Goal: Book appointment/travel/reservation

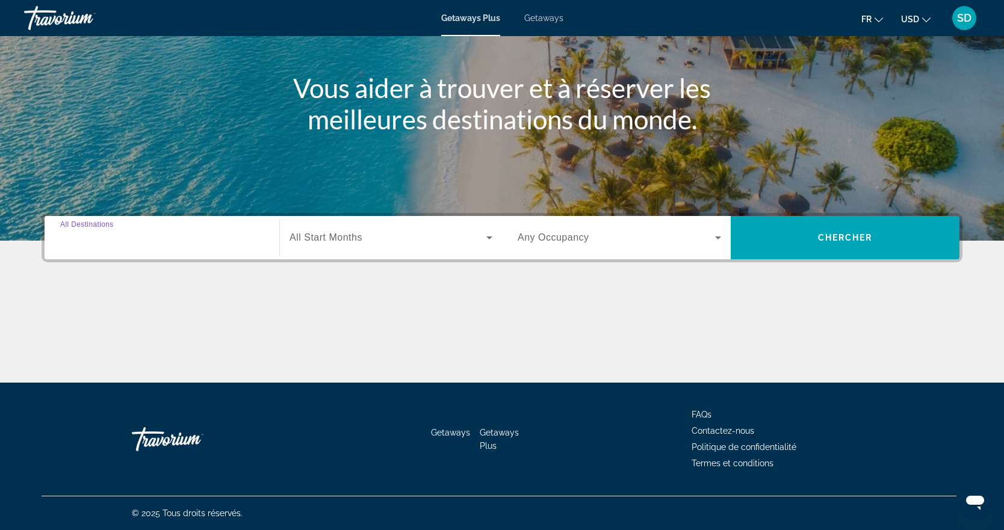
click at [178, 245] on input "Destination All Destinations" at bounding box center [161, 238] width 203 height 14
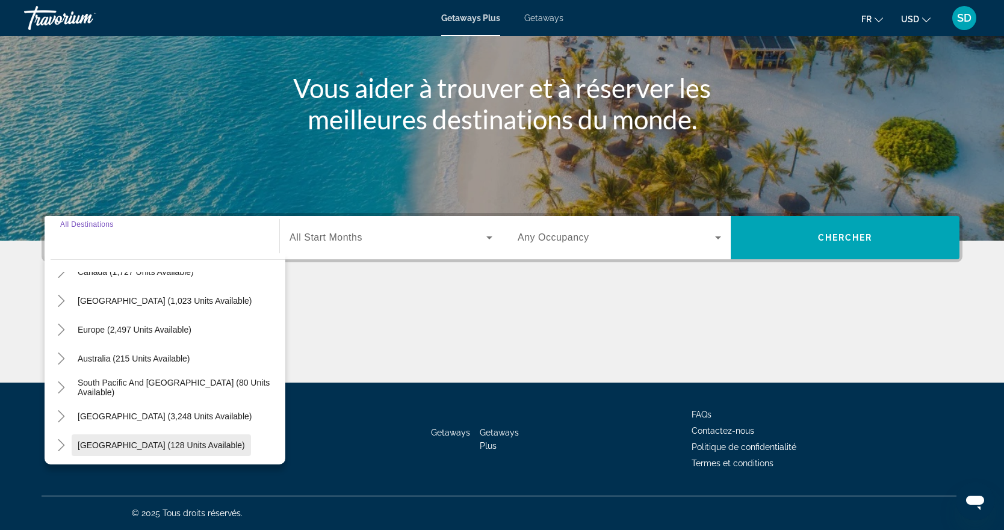
scroll to position [105, 0]
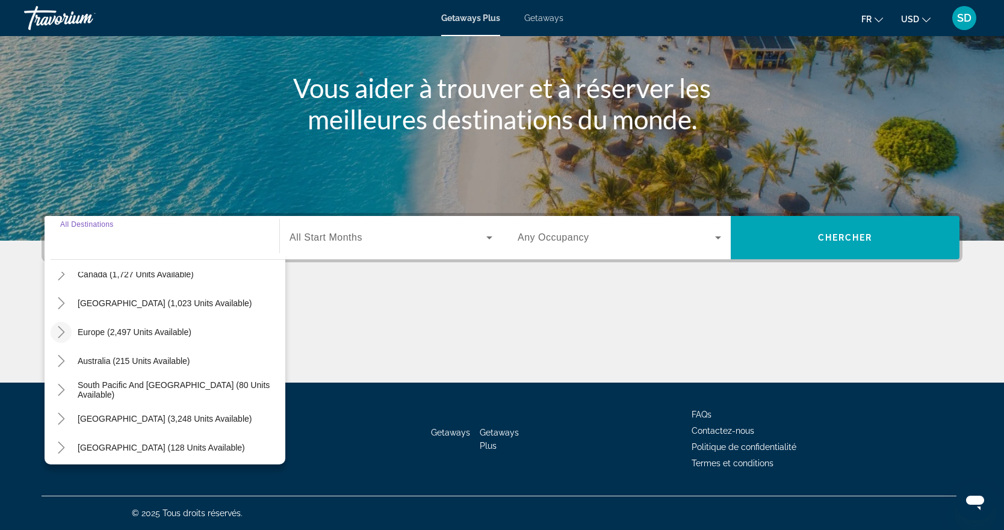
click at [59, 326] on icon "Toggle Europe (2,497 units available)" at bounding box center [61, 332] width 12 height 12
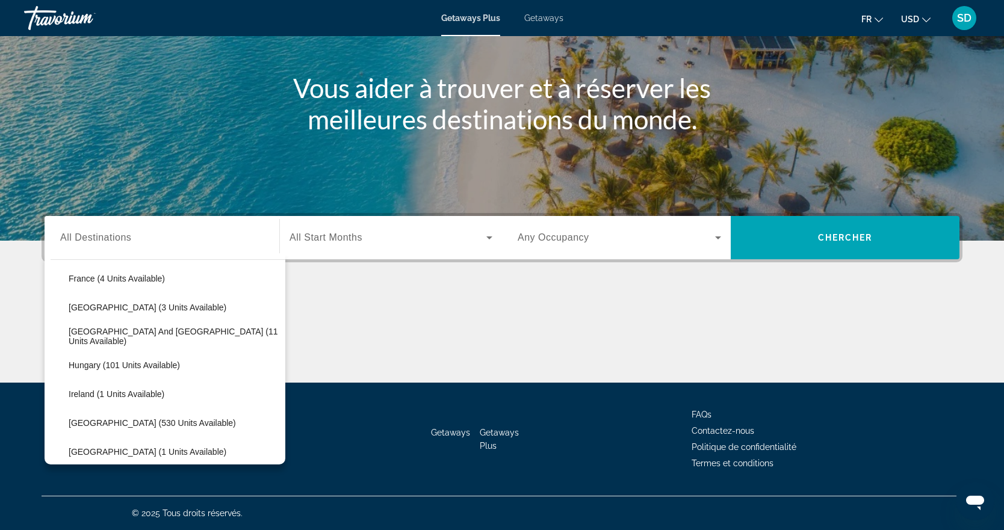
scroll to position [435, 0]
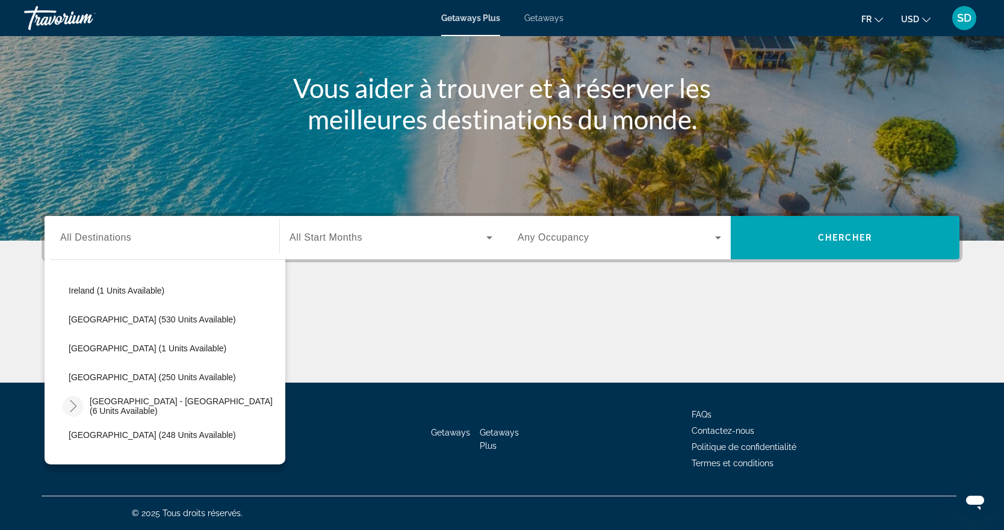
click at [77, 400] on icon "Toggle Spain - Canary Islands (6 units available)" at bounding box center [73, 406] width 12 height 12
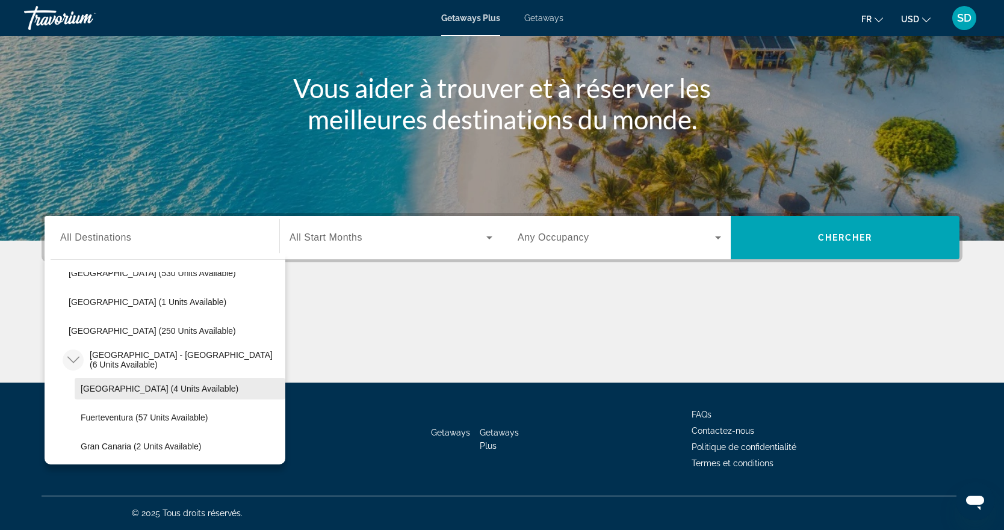
scroll to position [461, 0]
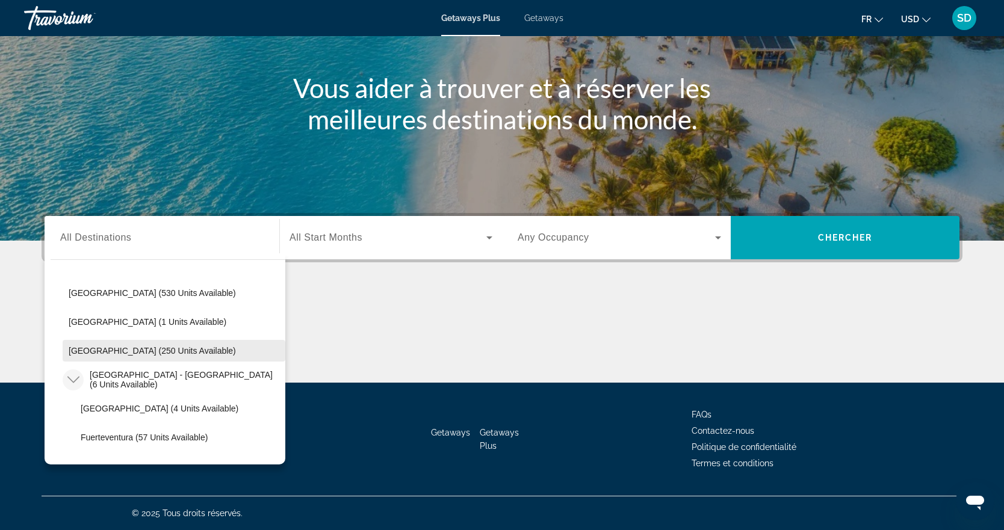
click at [111, 346] on span "Spain (250 units available)" at bounding box center [152, 351] width 167 height 10
type input "**********"
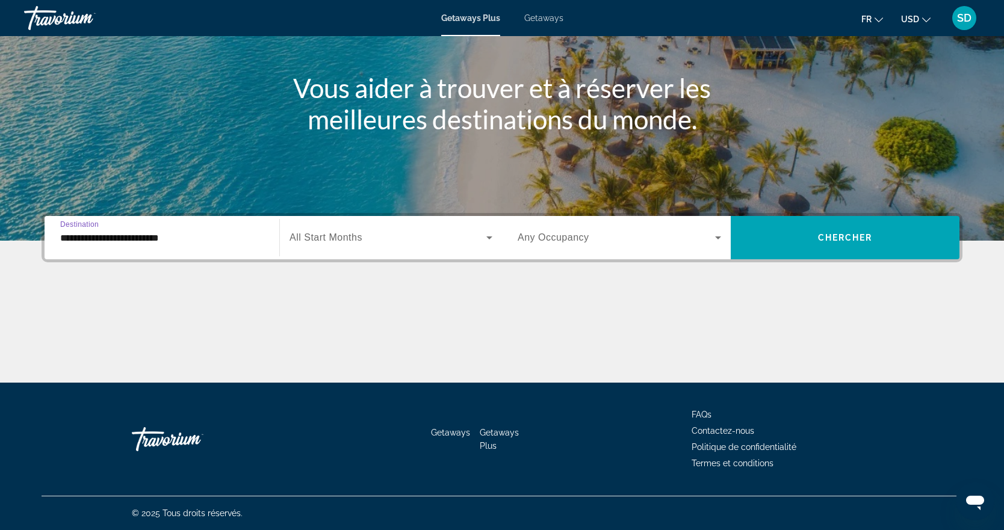
click at [489, 230] on icon "Search widget" at bounding box center [489, 237] width 14 height 14
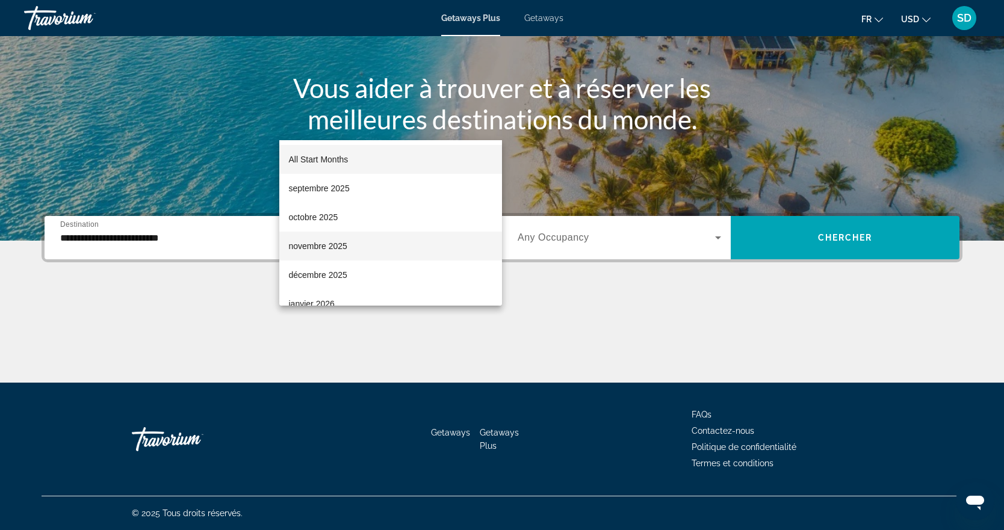
scroll to position [23, 0]
click at [330, 259] on mat-option "décembre 2025" at bounding box center [390, 251] width 223 height 29
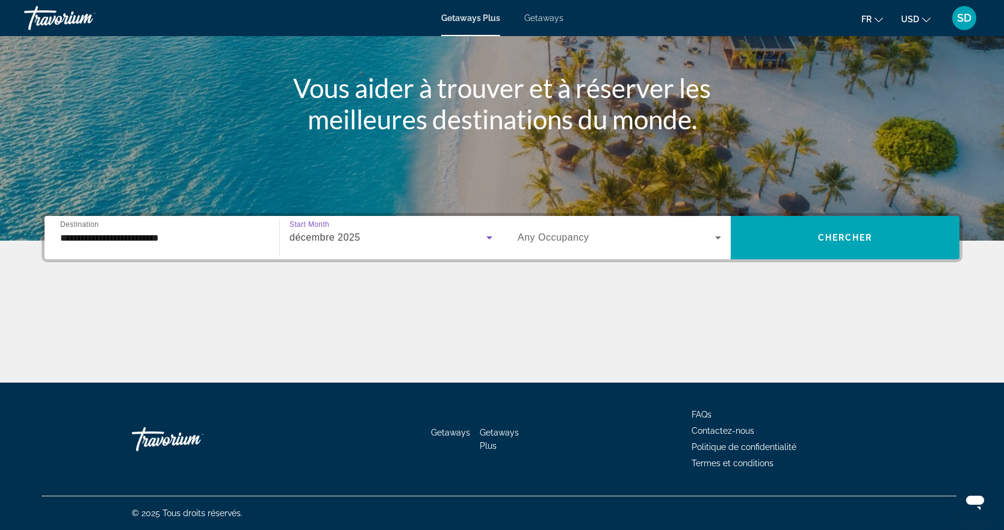
click at [922, 22] on icon "Change currency" at bounding box center [926, 20] width 8 height 8
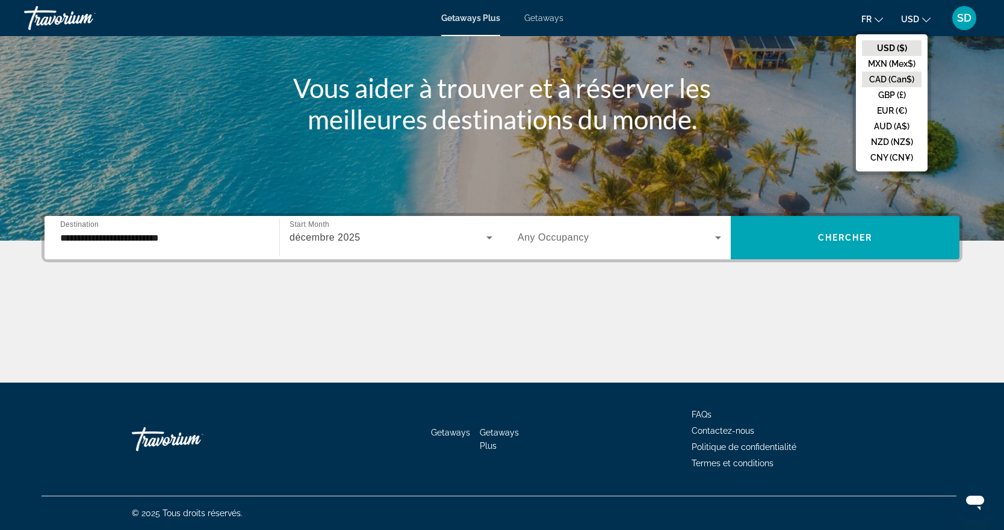
click at [862, 87] on button "CAD (Can$)" at bounding box center [892, 80] width 60 height 16
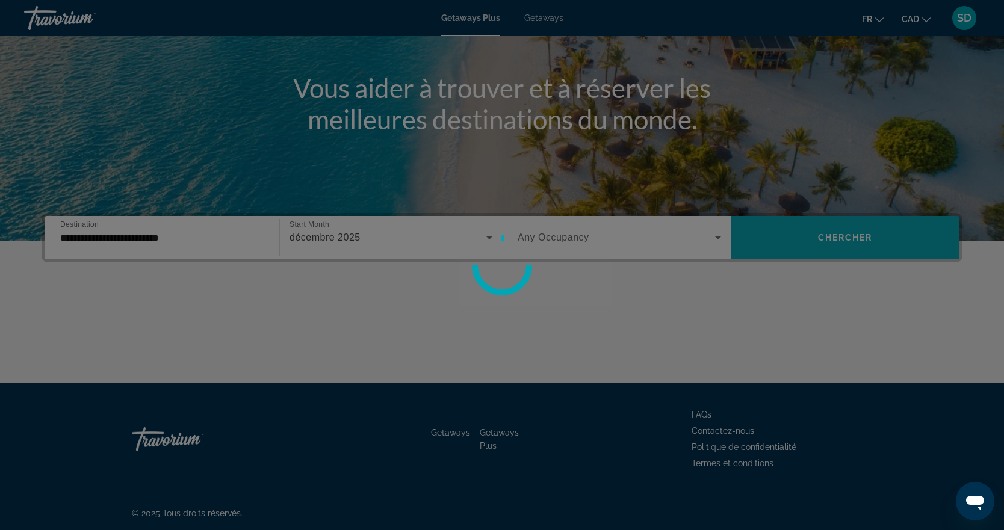
scroll to position [354, 0]
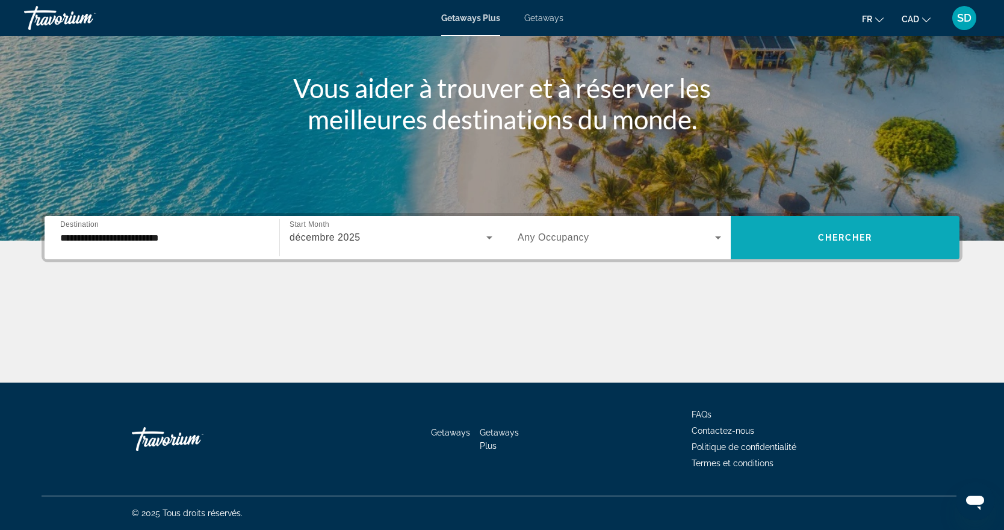
click at [854, 223] on span "Search widget" at bounding box center [844, 237] width 229 height 29
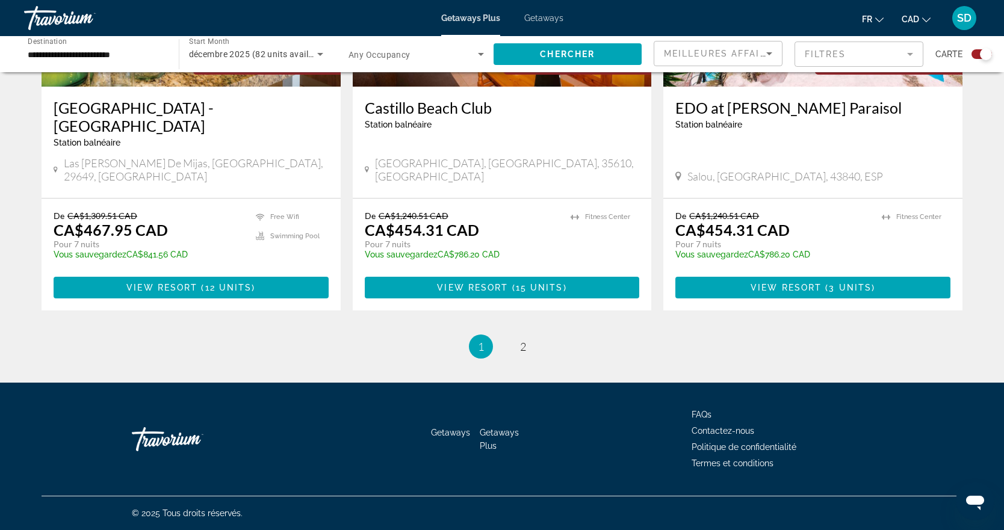
scroll to position [2491, 0]
click at [534, 349] on link "page 2" at bounding box center [523, 346] width 21 height 21
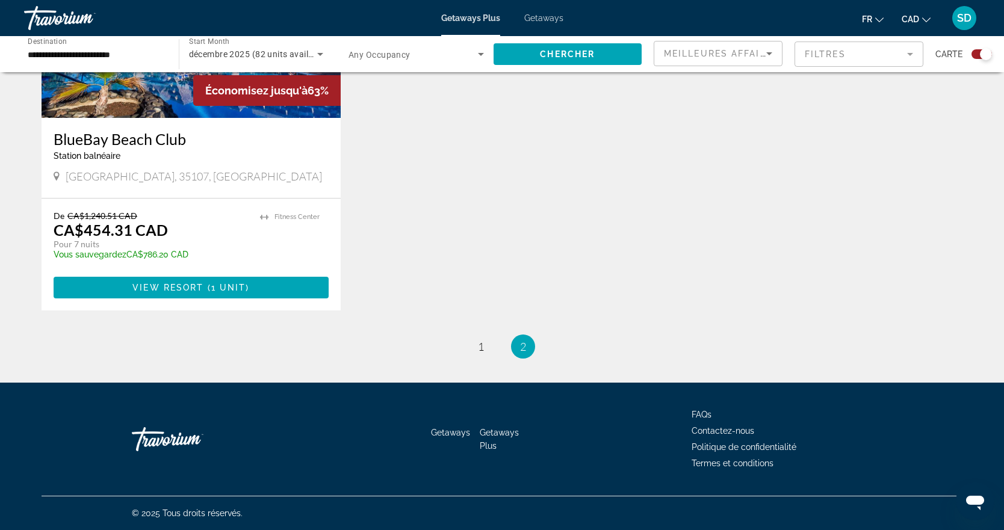
scroll to position [1172, 0]
click at [142, 118] on img "Main content" at bounding box center [191, 21] width 299 height 193
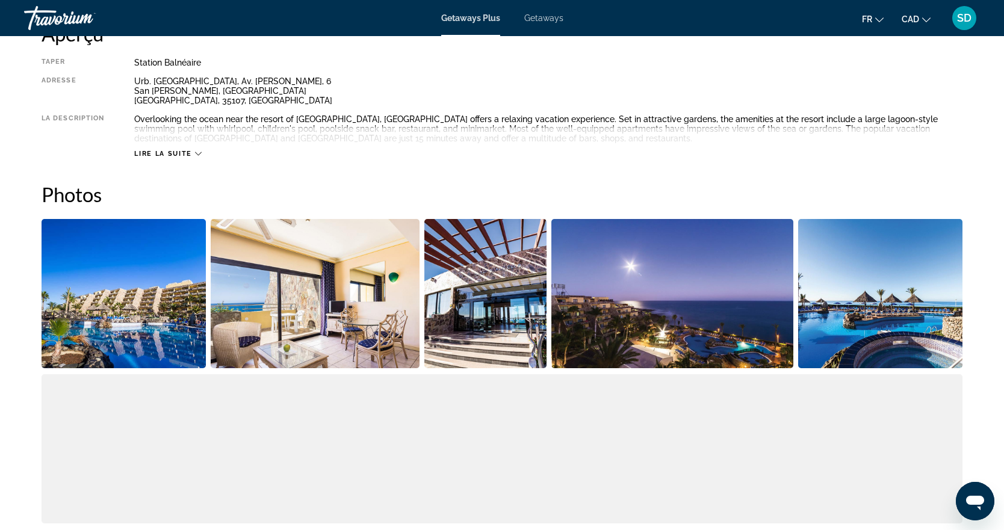
scroll to position [510, 0]
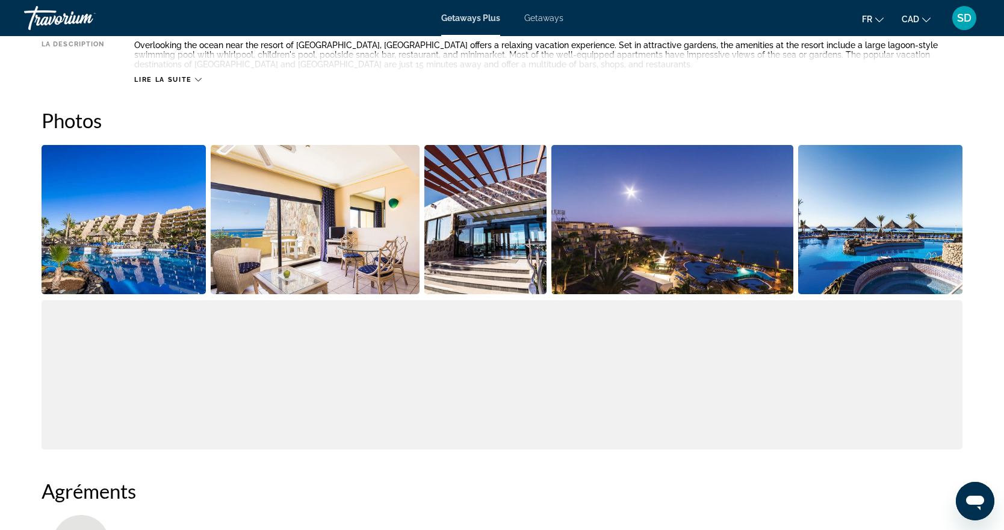
click at [202, 83] on icon "Main content" at bounding box center [198, 79] width 7 height 7
click at [243, 84] on div "Lire la suite" at bounding box center [548, 67] width 828 height 33
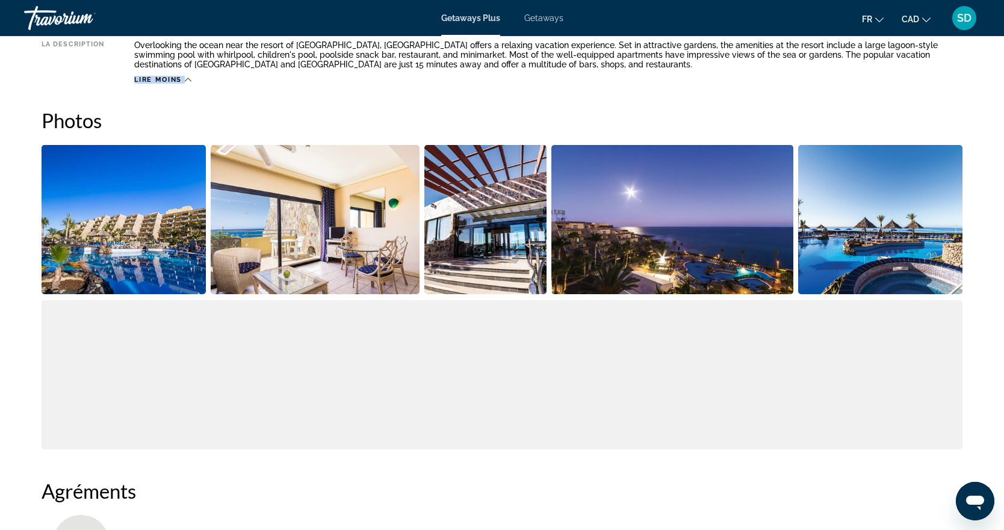
scroll to position [769, 0]
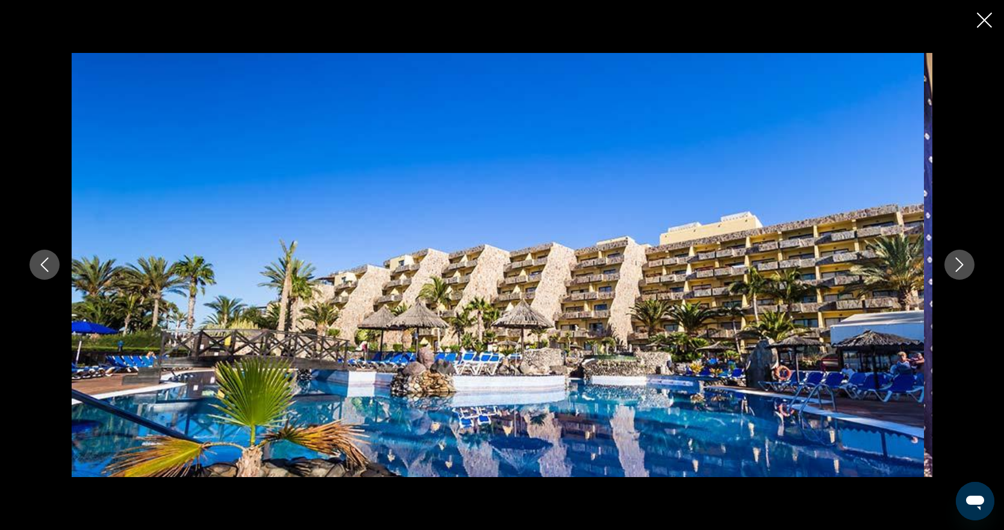
click at [965, 278] on button "Next image" at bounding box center [959, 265] width 30 height 30
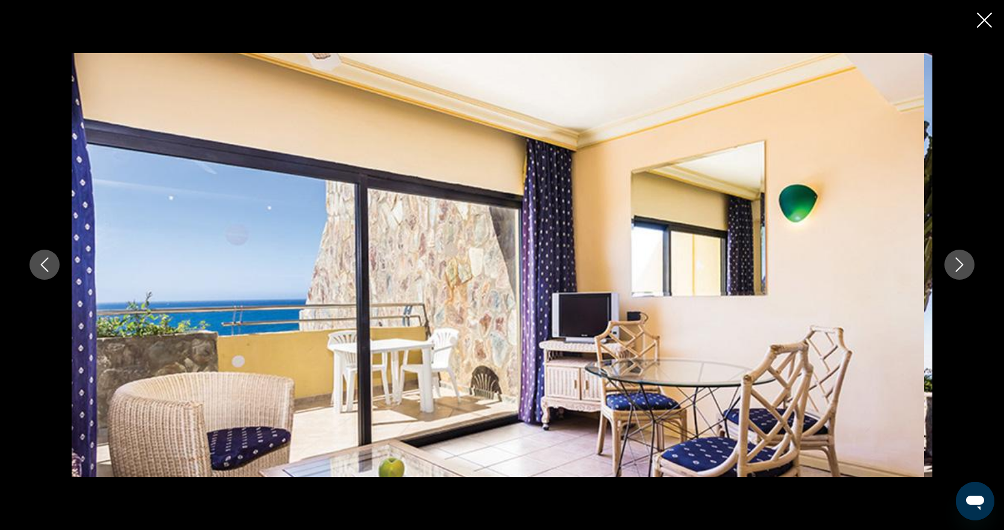
click at [965, 278] on button "Next image" at bounding box center [959, 265] width 30 height 30
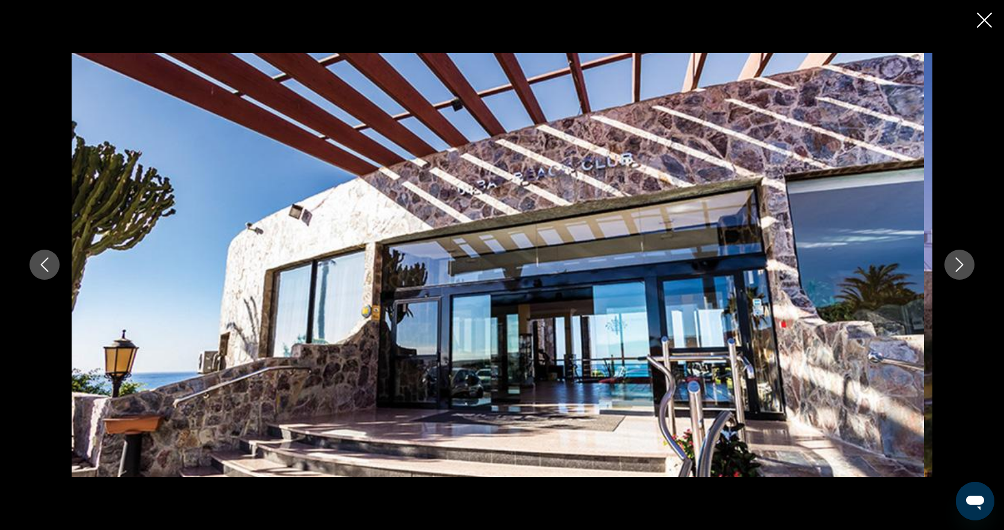
click at [965, 278] on button "Next image" at bounding box center [959, 265] width 30 height 30
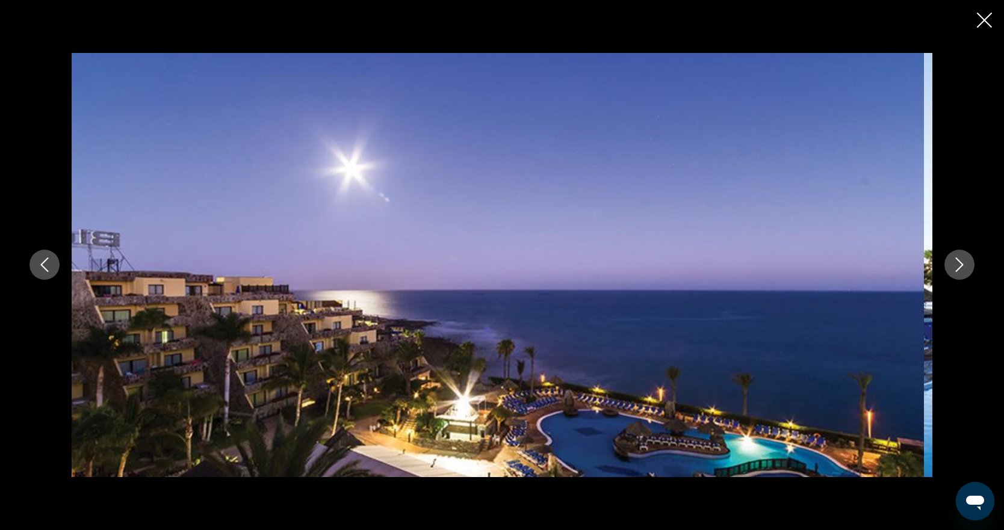
click at [965, 278] on button "Next image" at bounding box center [959, 265] width 30 height 30
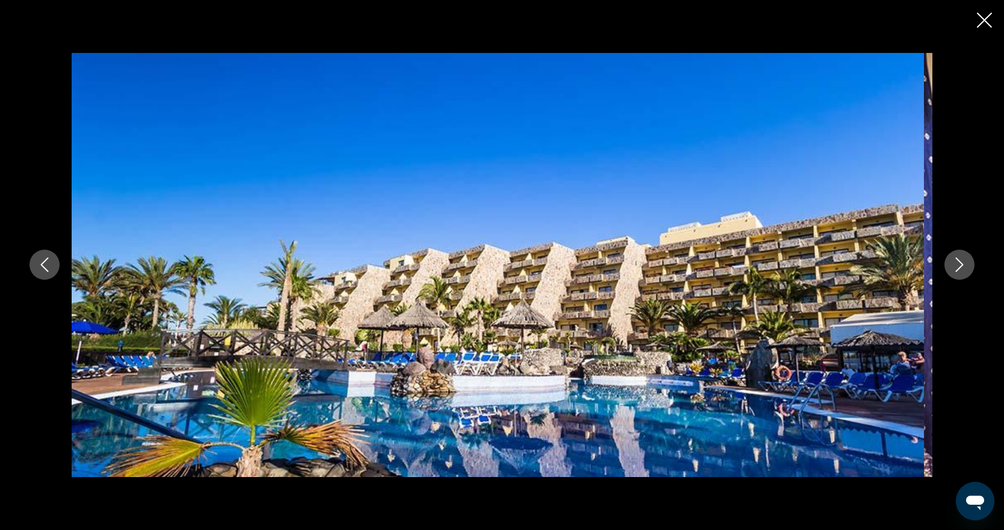
click at [965, 278] on button "Next image" at bounding box center [959, 265] width 30 height 30
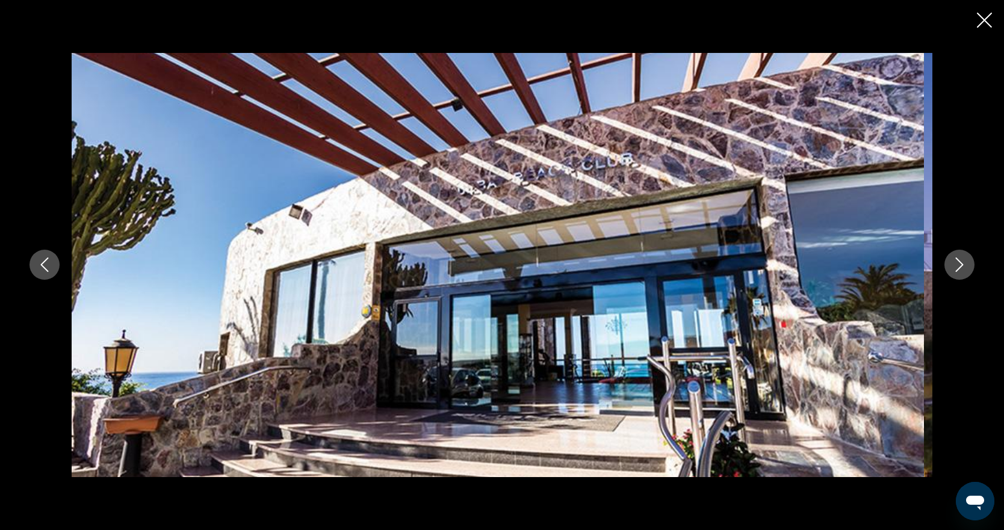
click at [965, 278] on button "Next image" at bounding box center [959, 265] width 30 height 30
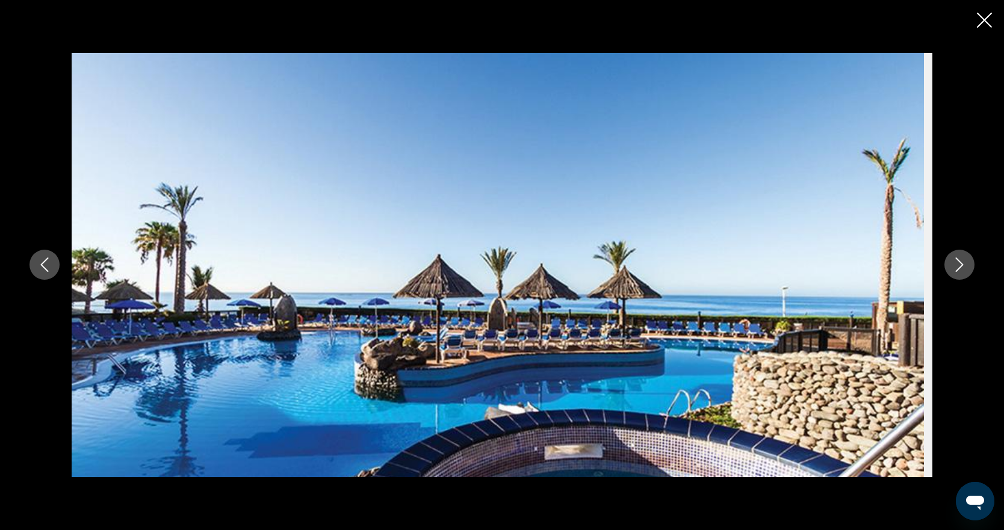
click at [965, 278] on button "Next image" at bounding box center [959, 265] width 30 height 30
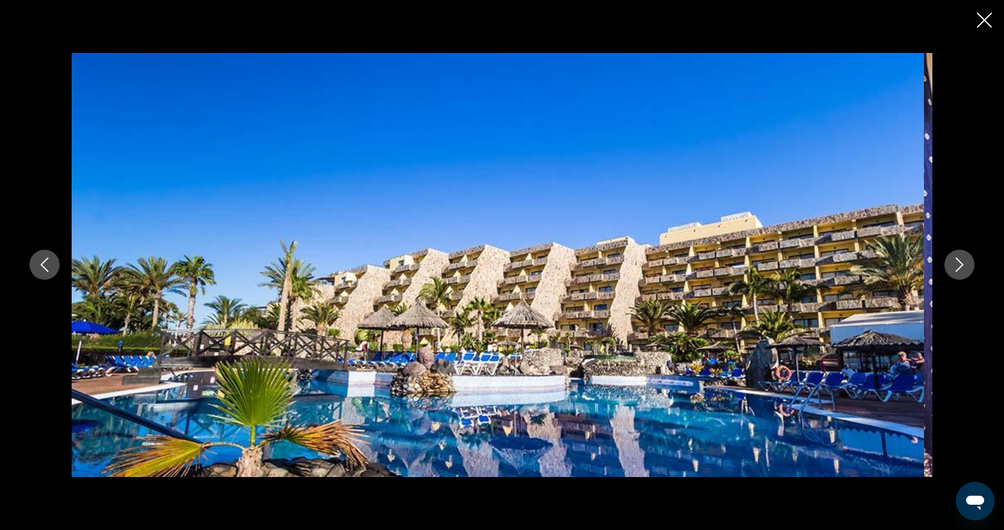
click at [965, 278] on button "Next image" at bounding box center [959, 265] width 30 height 30
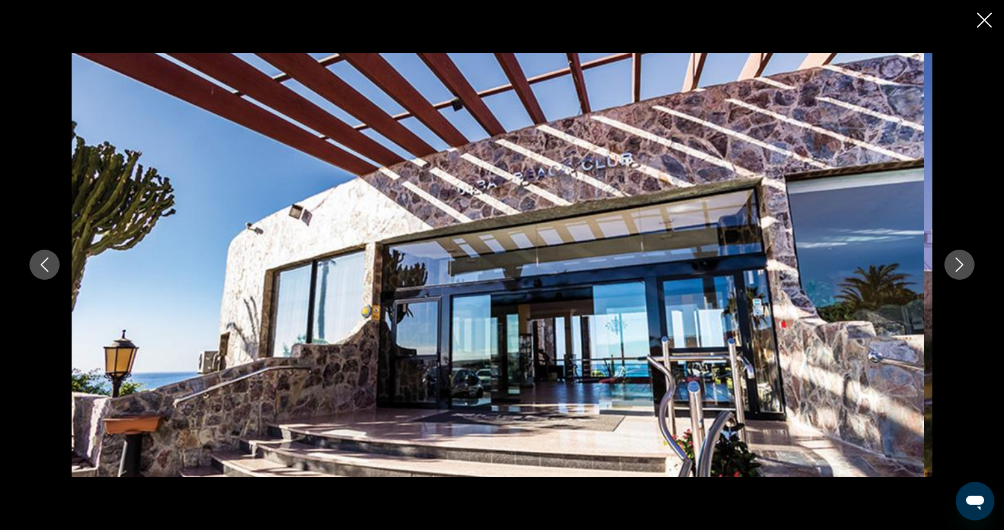
click at [965, 278] on button "Next image" at bounding box center [959, 265] width 30 height 30
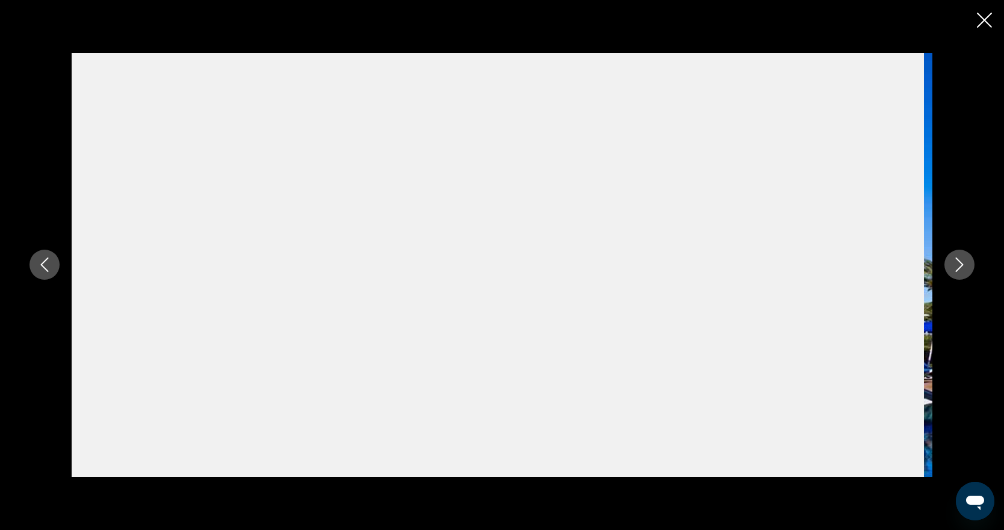
click at [978, 23] on icon "Close slideshow" at bounding box center [983, 20] width 15 height 15
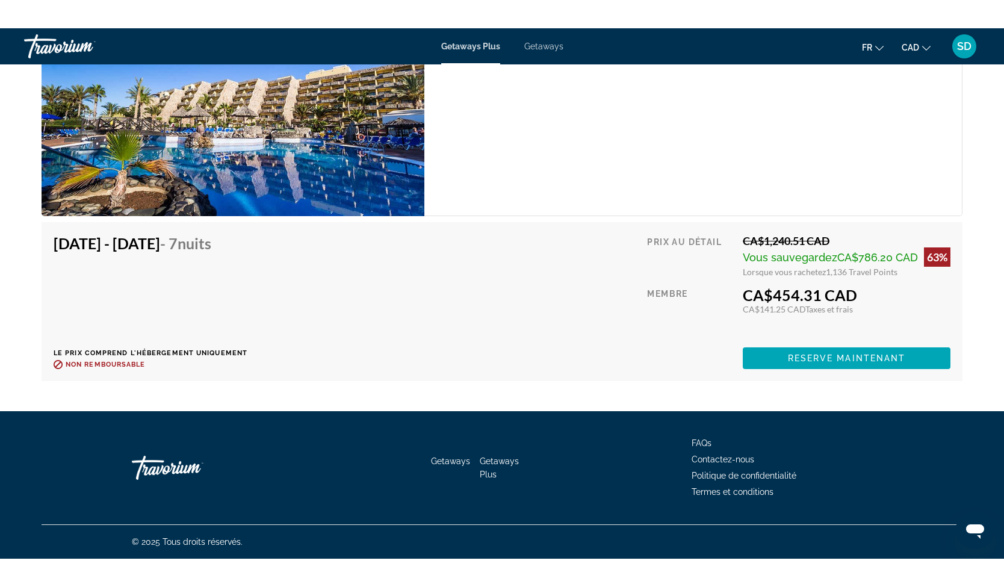
scroll to position [2715, 0]
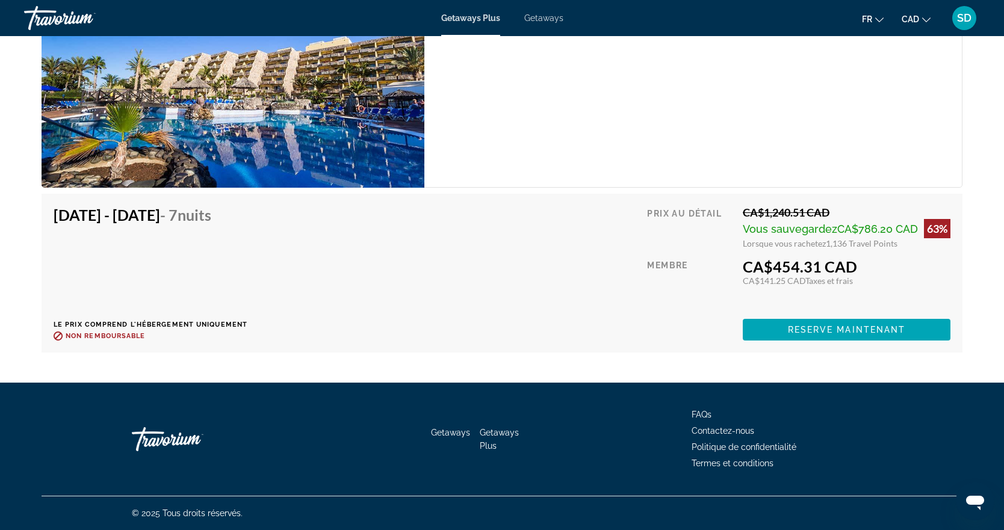
click at [573, 359] on div "Dec 13, 2025 - Dec 20, 2025 - 7 nuits Le prix comprend l'hébergement uniquement…" at bounding box center [501, 276] width 933 height 165
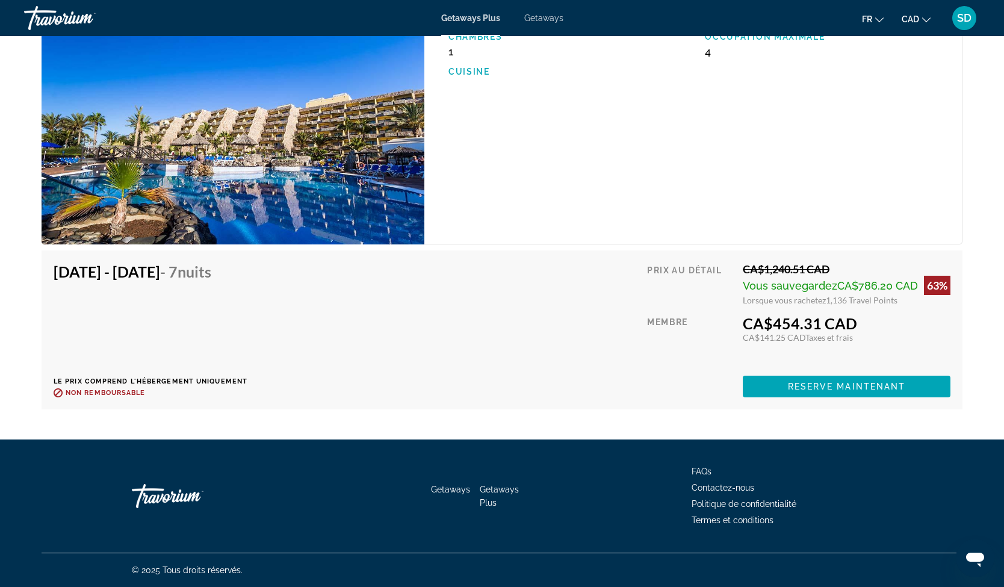
scroll to position [2678, 0]
click at [555, 23] on span "Getaways" at bounding box center [543, 18] width 39 height 10
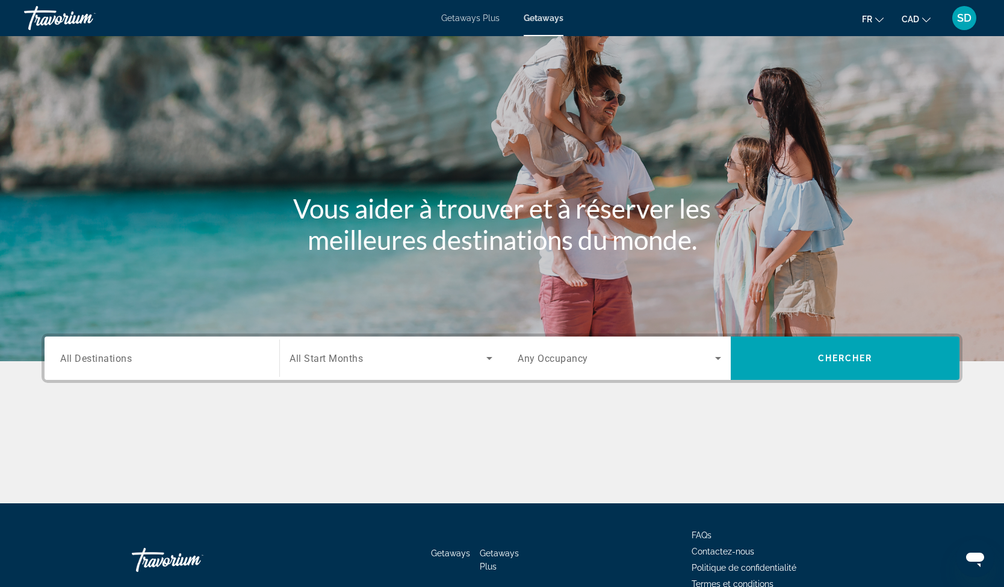
click at [125, 363] on span "All Destinations" at bounding box center [96, 357] width 72 height 11
click at [125, 366] on input "Destination All Destinations" at bounding box center [161, 358] width 203 height 14
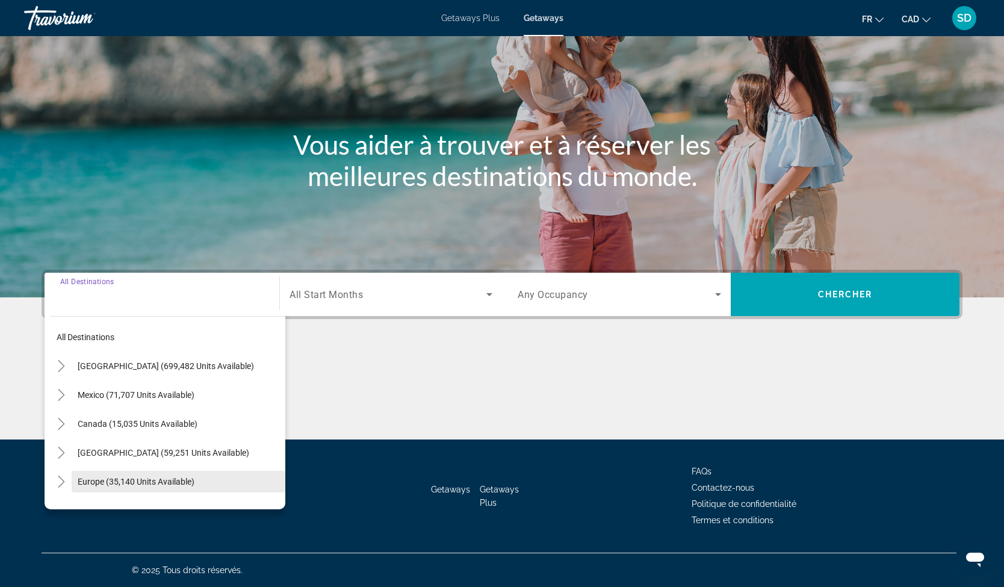
scroll to position [321, 0]
click at [62, 475] on icon "Toggle Europe (35,140 units available)" at bounding box center [61, 481] width 7 height 12
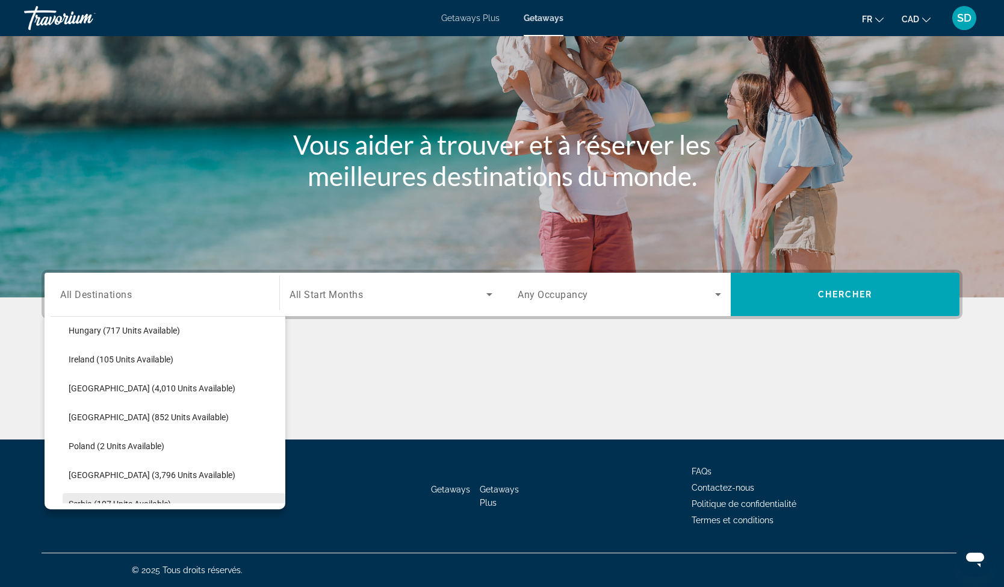
scroll to position [463, 0]
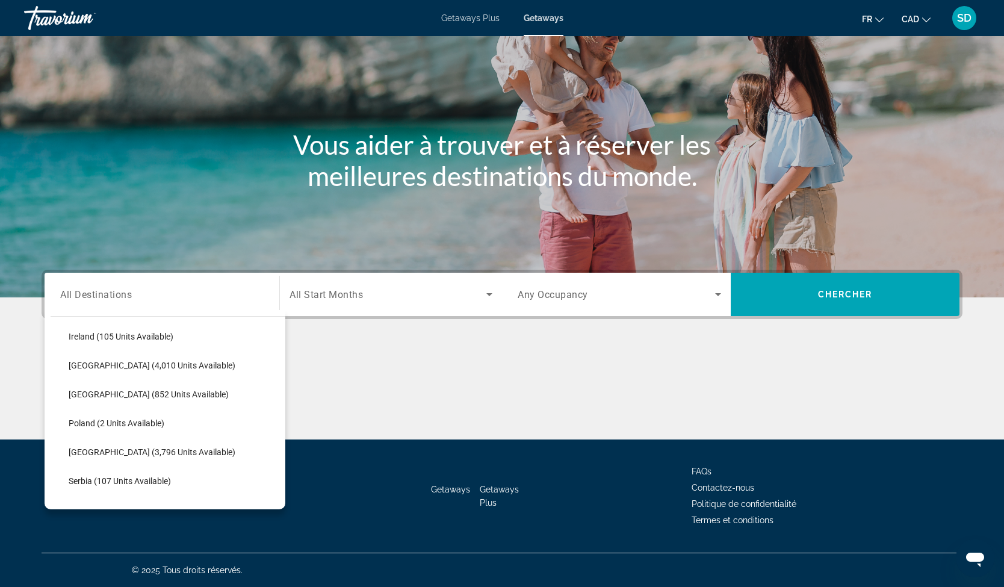
click at [96, 529] on span "Spain (6,303 units available)" at bounding box center [122, 539] width 106 height 10
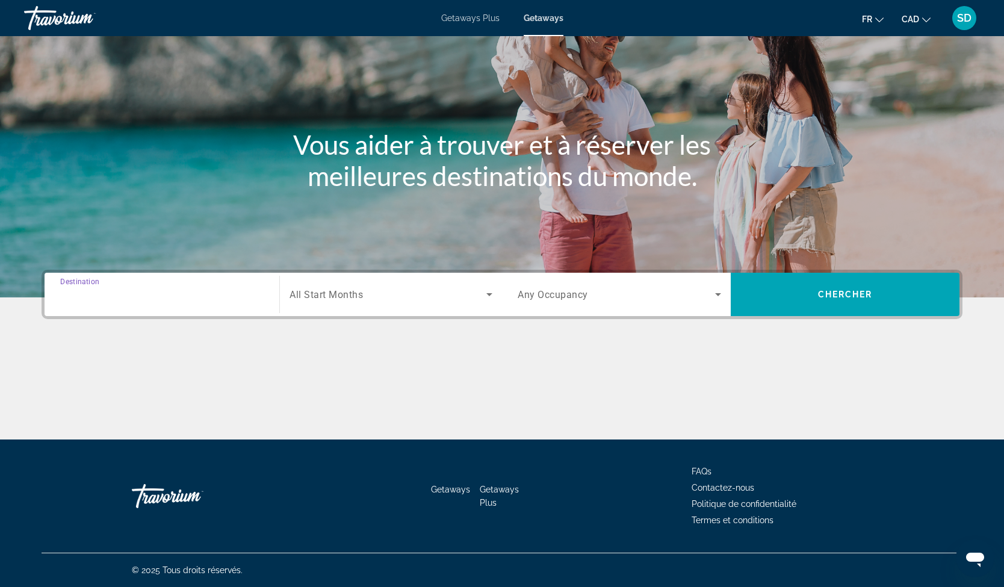
type input "**********"
click at [96, 442] on div "Getaways Getaways Plus FAQs Contactez-nous Politique de confidentialité Termes …" at bounding box center [502, 495] width 921 height 113
click at [490, 287] on icon "Search widget" at bounding box center [489, 294] width 14 height 14
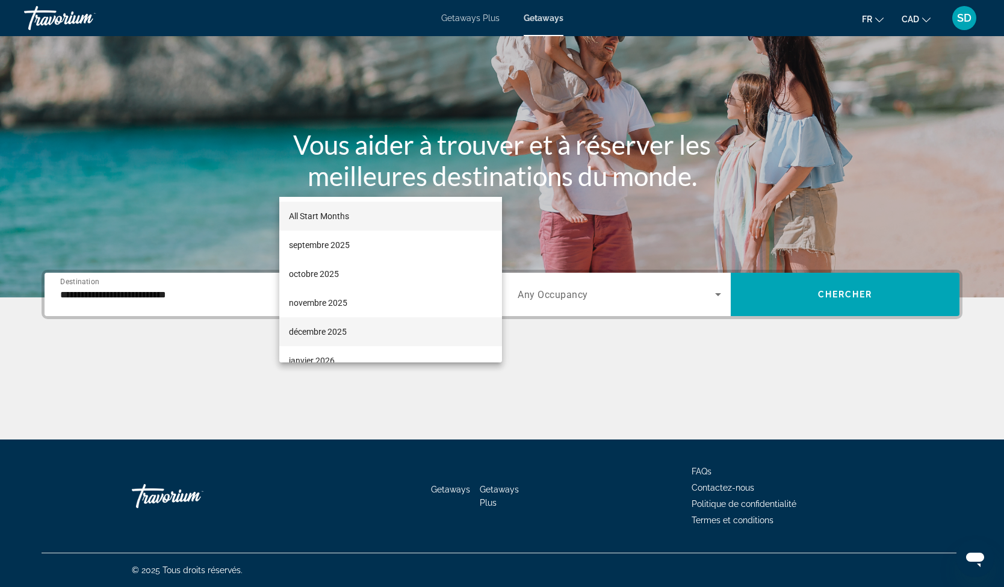
click at [381, 340] on mat-option "décembre 2025" at bounding box center [390, 331] width 223 height 29
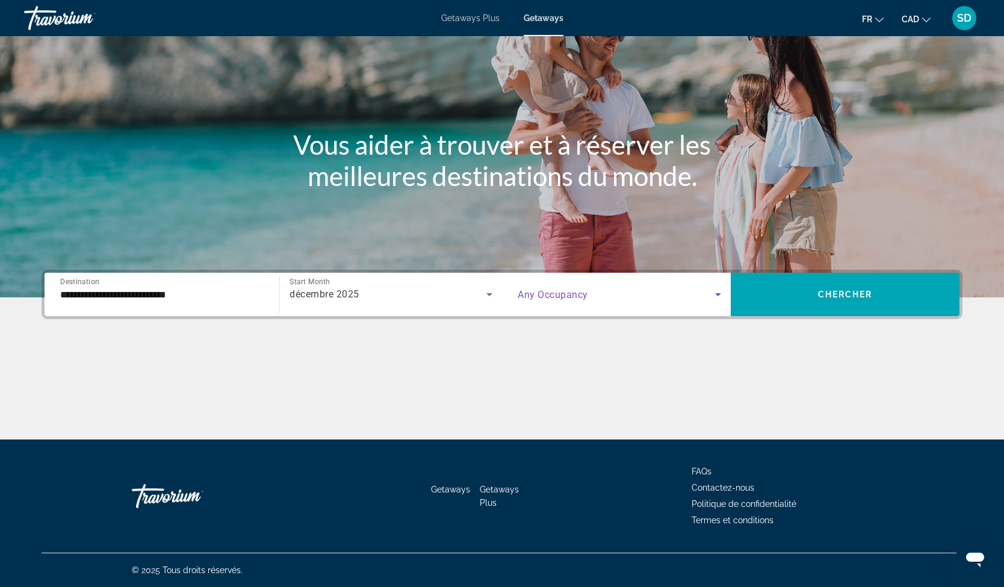
click at [680, 287] on span "Search widget" at bounding box center [615, 294] width 197 height 14
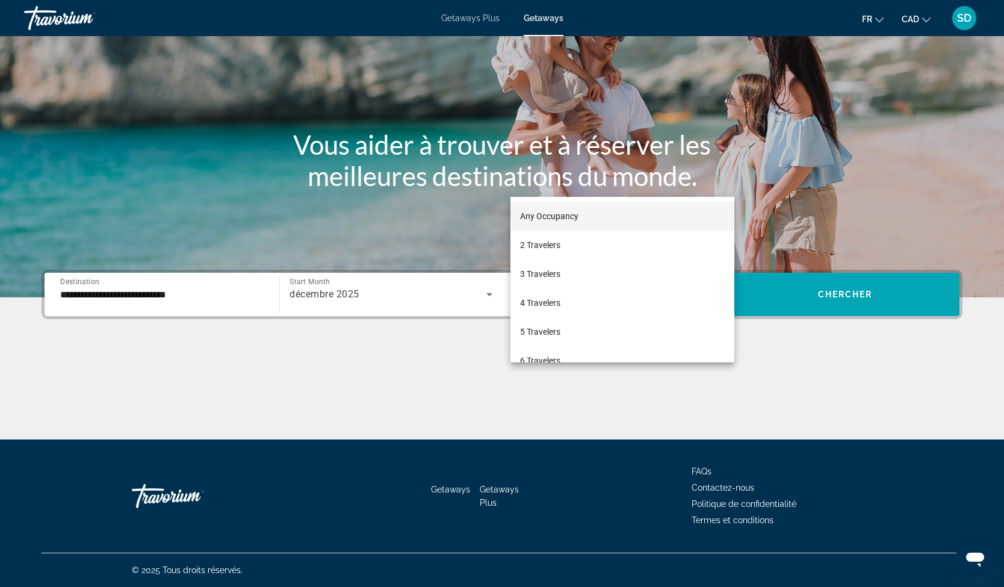
click at [787, 188] on div at bounding box center [502, 293] width 1004 height 587
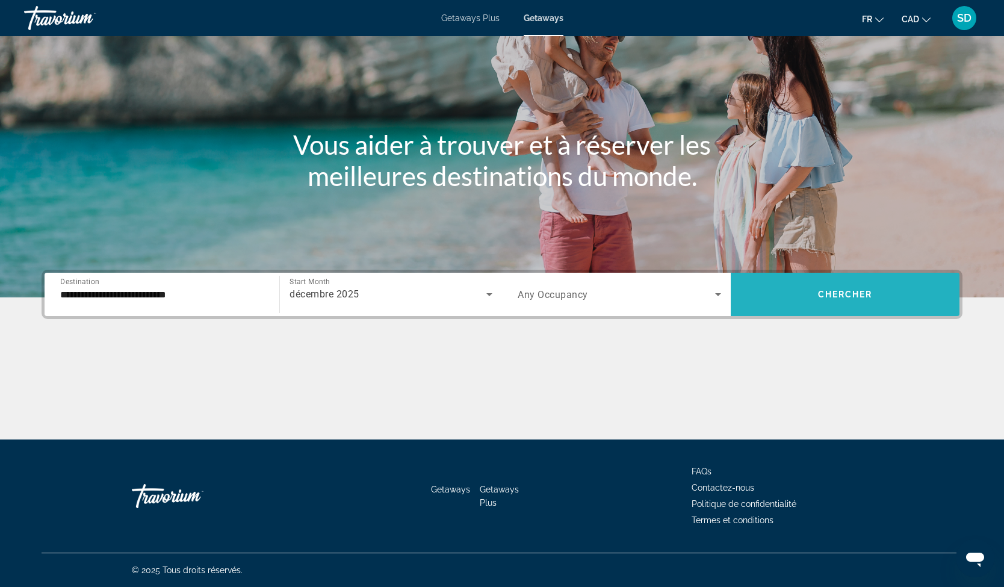
click at [810, 280] on span "Search widget" at bounding box center [844, 294] width 229 height 29
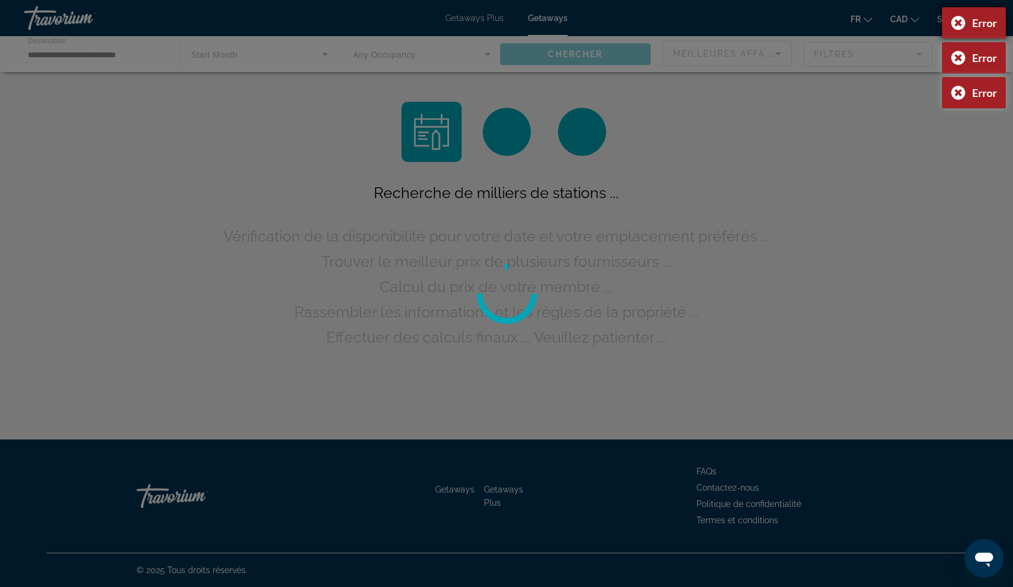
click at [993, 18] on div "Error" at bounding box center [984, 22] width 25 height 13
click at [998, 66] on div at bounding box center [506, 293] width 1013 height 587
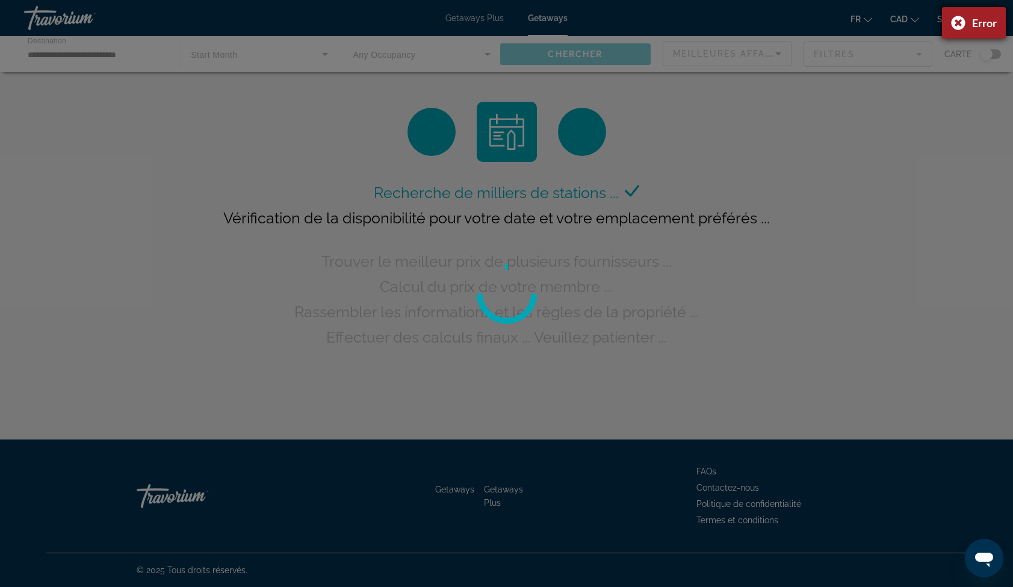
click at [988, 34] on div "Error" at bounding box center [974, 22] width 64 height 31
